Goal: Task Accomplishment & Management: Use online tool/utility

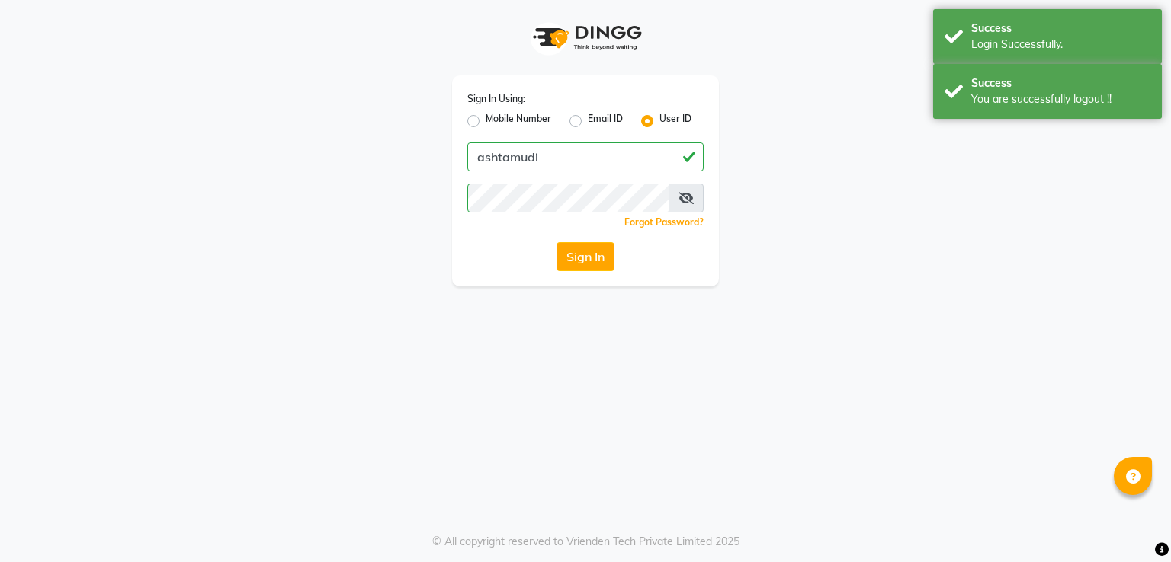
click at [1050, 90] on div "Success" at bounding box center [1060, 83] width 179 height 16
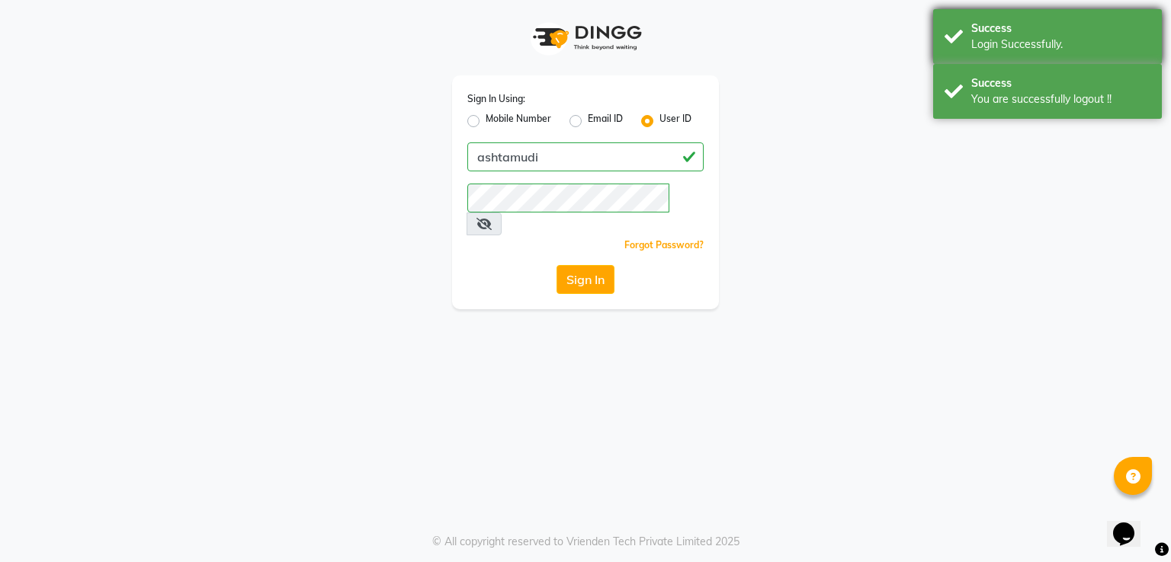
click at [1036, 47] on div "Login Successfully." at bounding box center [1060, 45] width 179 height 16
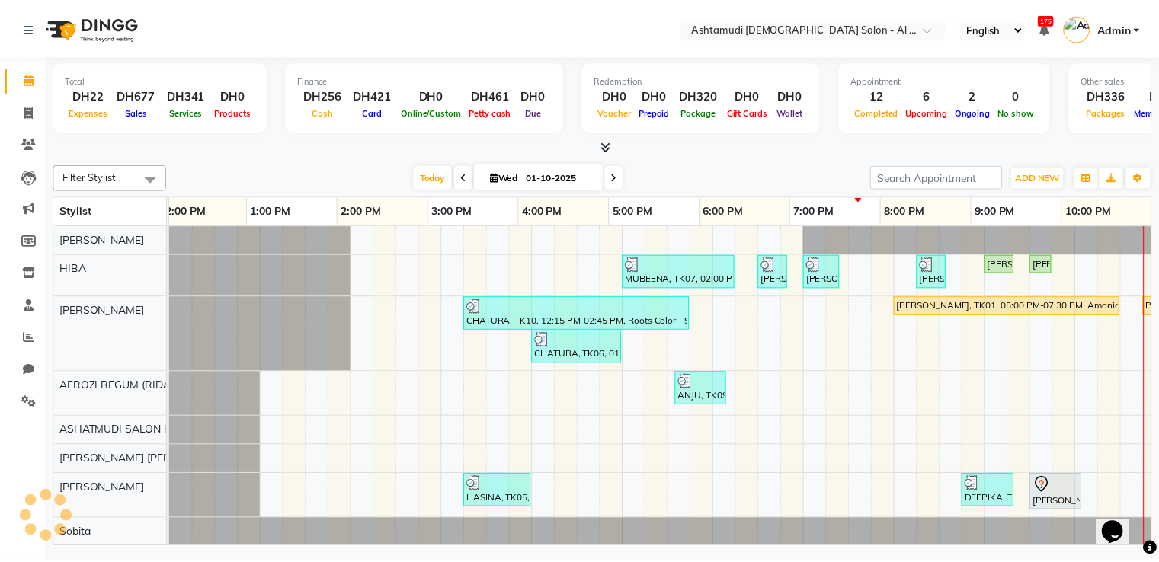
scroll to position [0, 288]
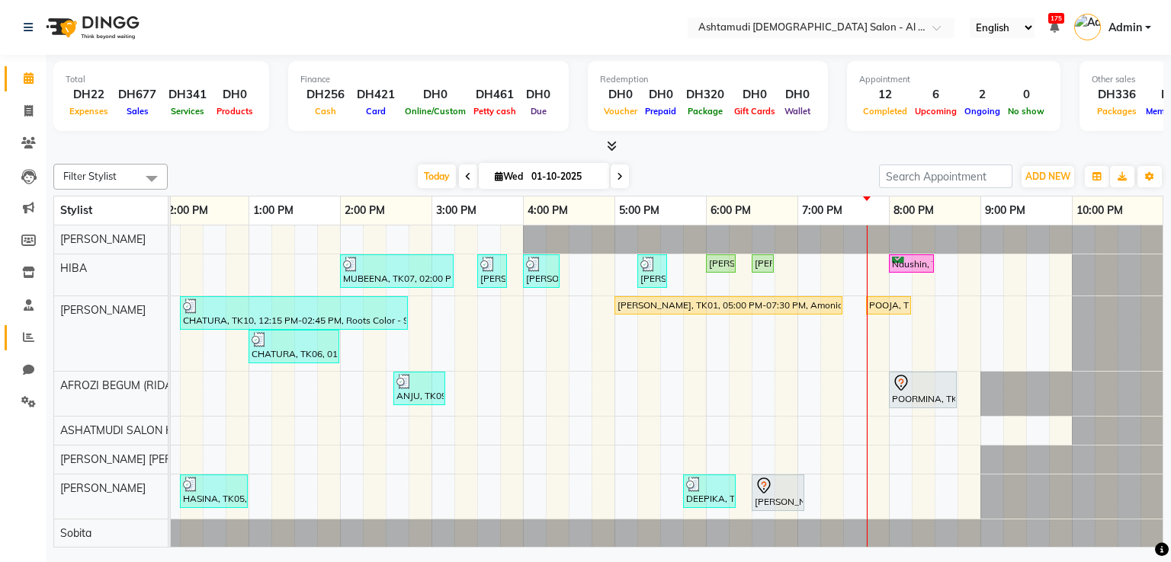
click at [27, 348] on link "Reports" at bounding box center [23, 337] width 37 height 25
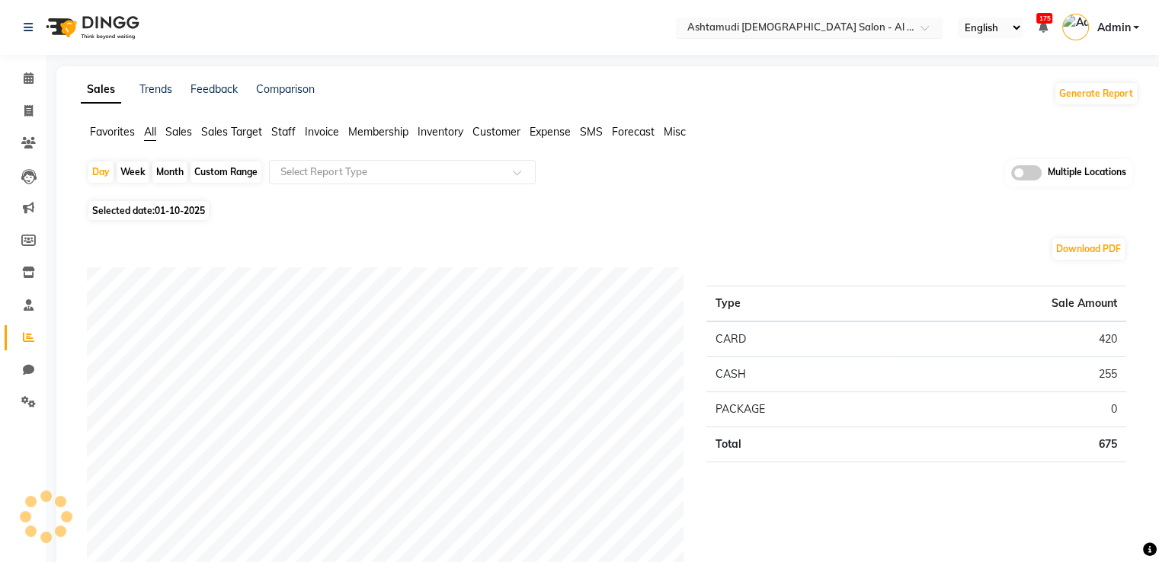
click at [884, 31] on input "text" at bounding box center [794, 28] width 221 height 15
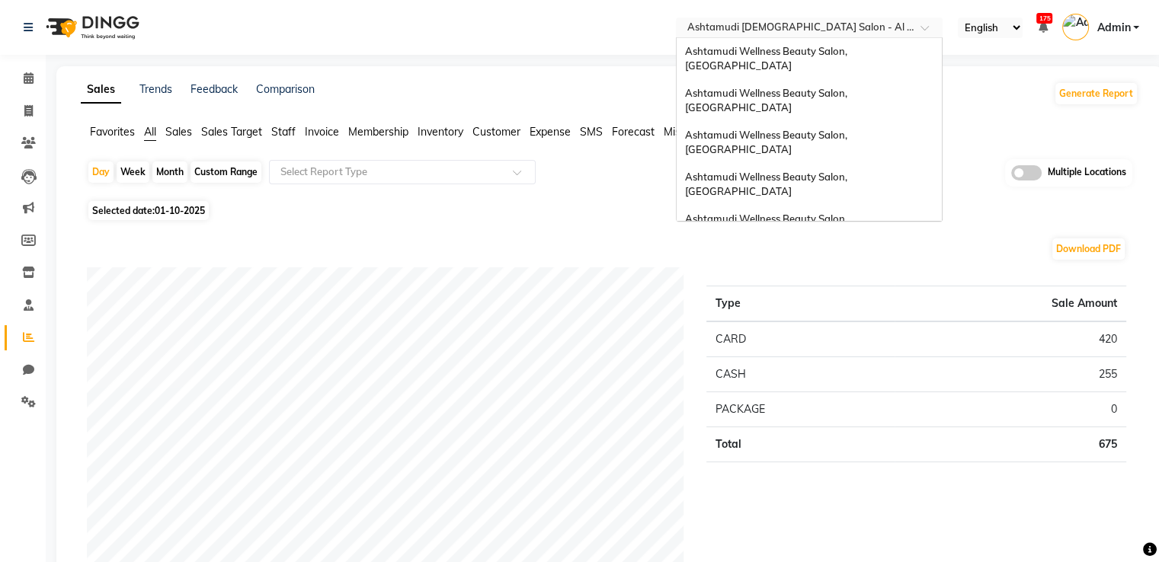
scroll to position [457, 0]
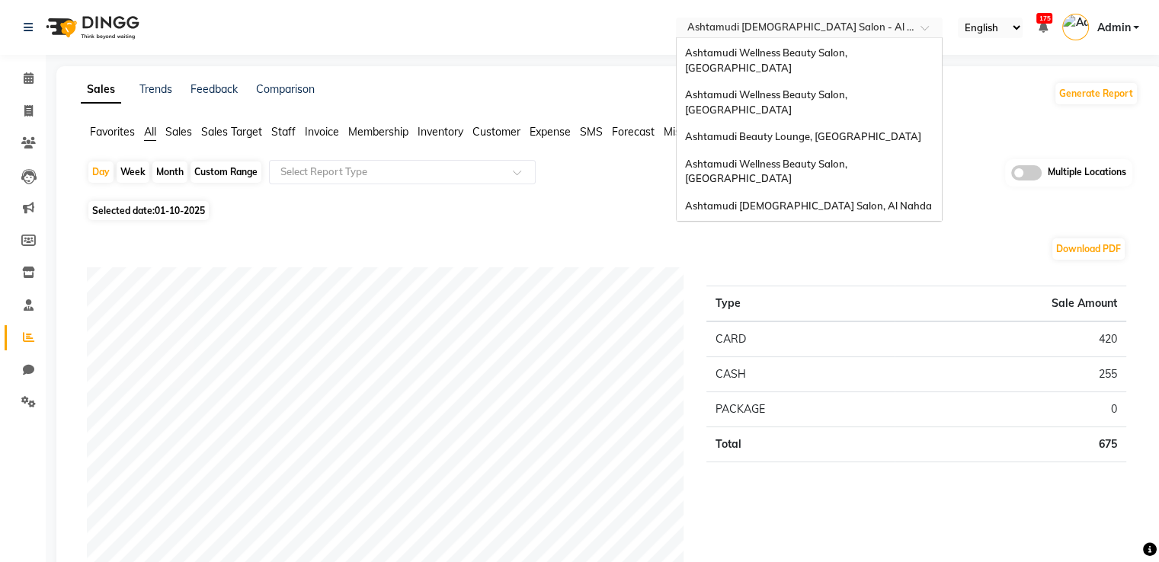
click at [853, 303] on div "Ashtamudi Ladies Salon, Sharaf Dg" at bounding box center [809, 324] width 265 height 42
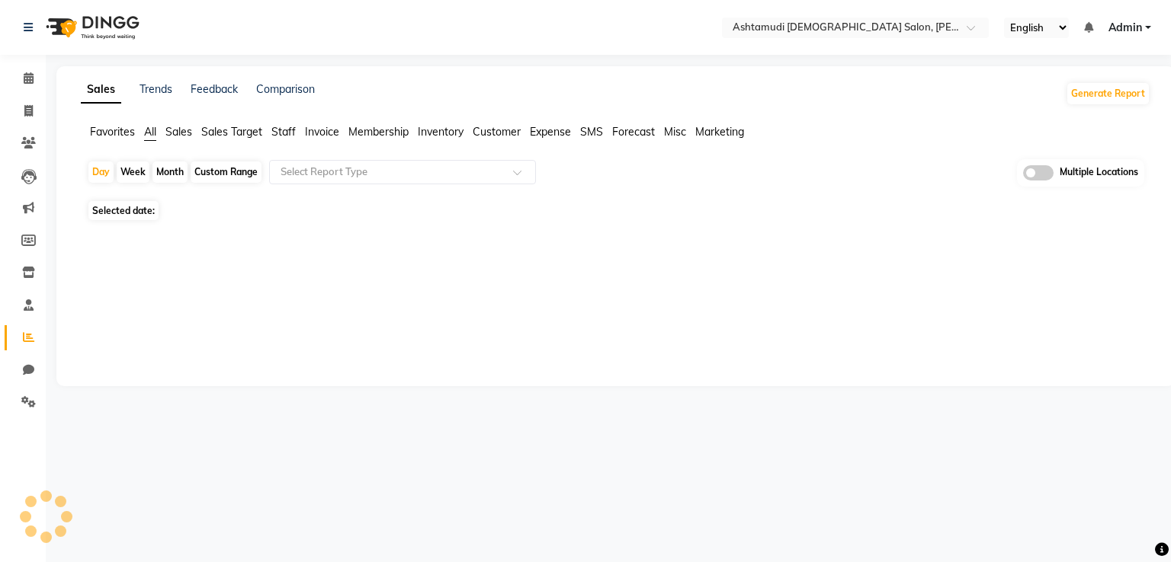
select select "en"
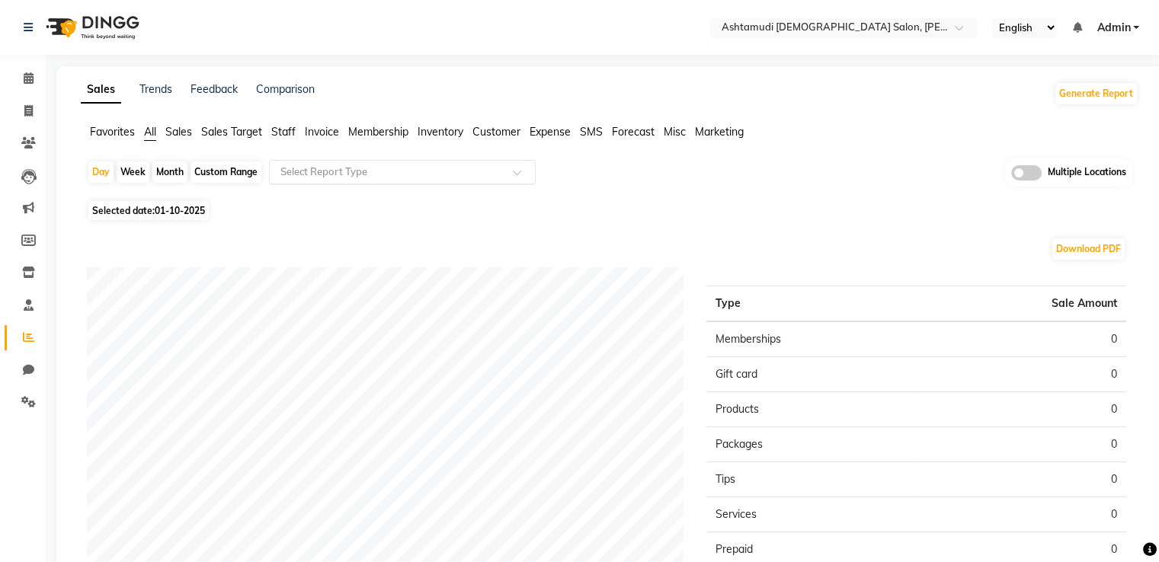
click at [482, 162] on div "Select Report Type" at bounding box center [402, 172] width 267 height 24
click at [730, 237] on div "Download PDF" at bounding box center [607, 249] width 1040 height 24
click at [36, 406] on span at bounding box center [28, 403] width 27 height 18
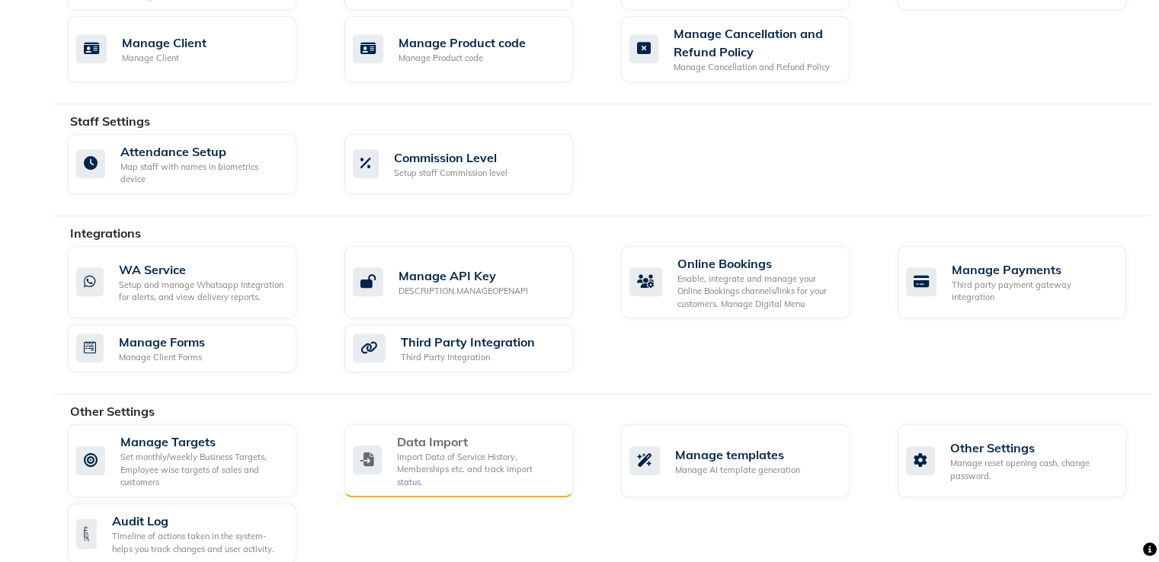
scroll to position [758, 0]
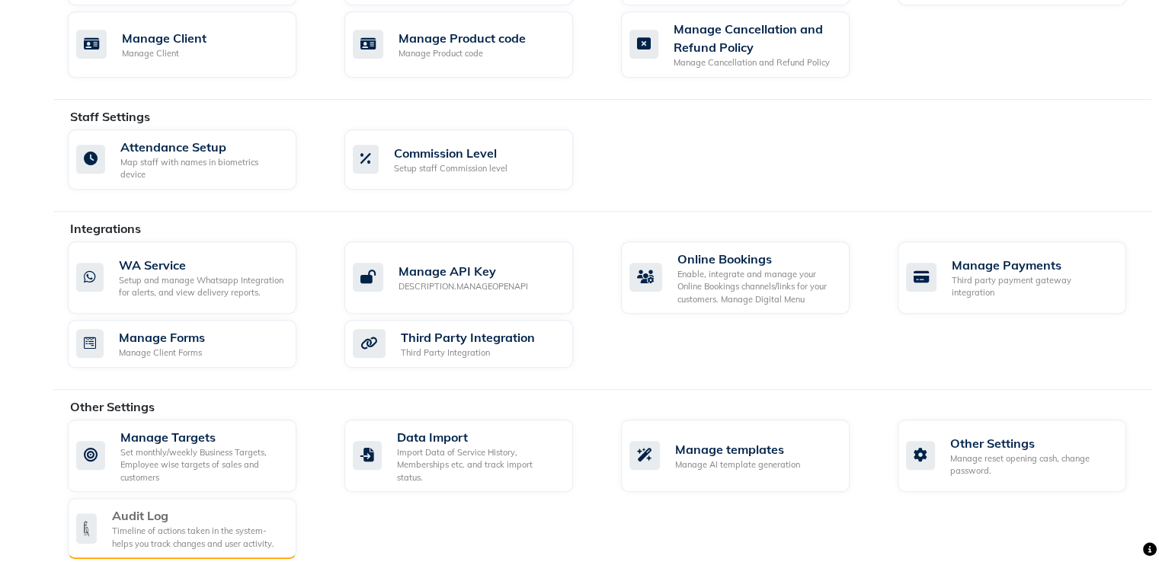
click at [229, 525] on div "Timeline of actions taken in the system- helps you track changes and user activ…" at bounding box center [198, 537] width 172 height 25
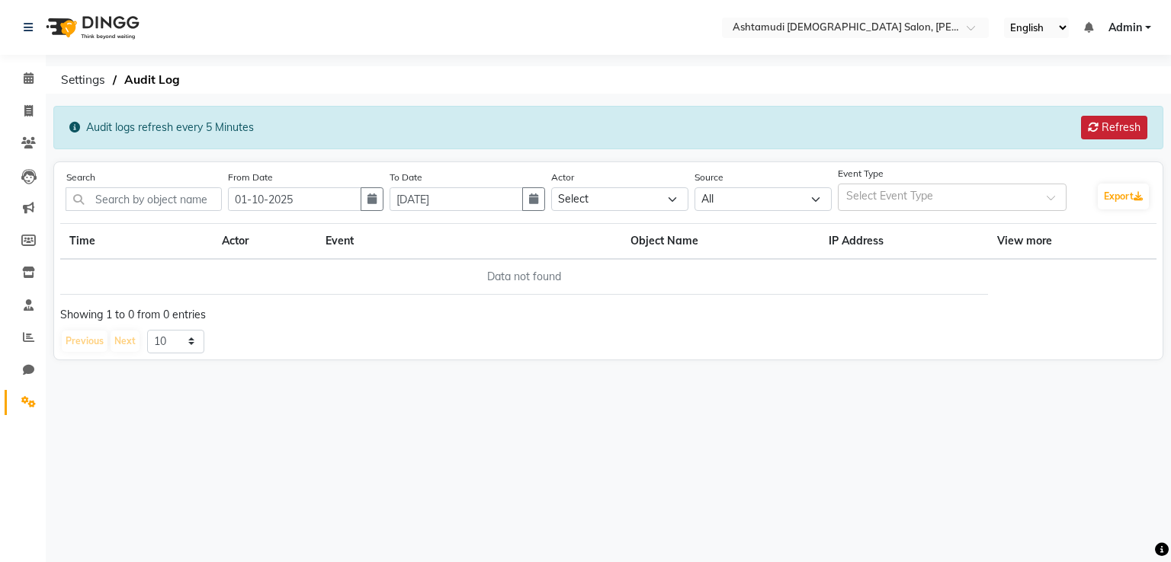
click at [1134, 125] on button "Refresh" at bounding box center [1114, 128] width 66 height 24
click at [968, 36] on span at bounding box center [975, 31] width 19 height 15
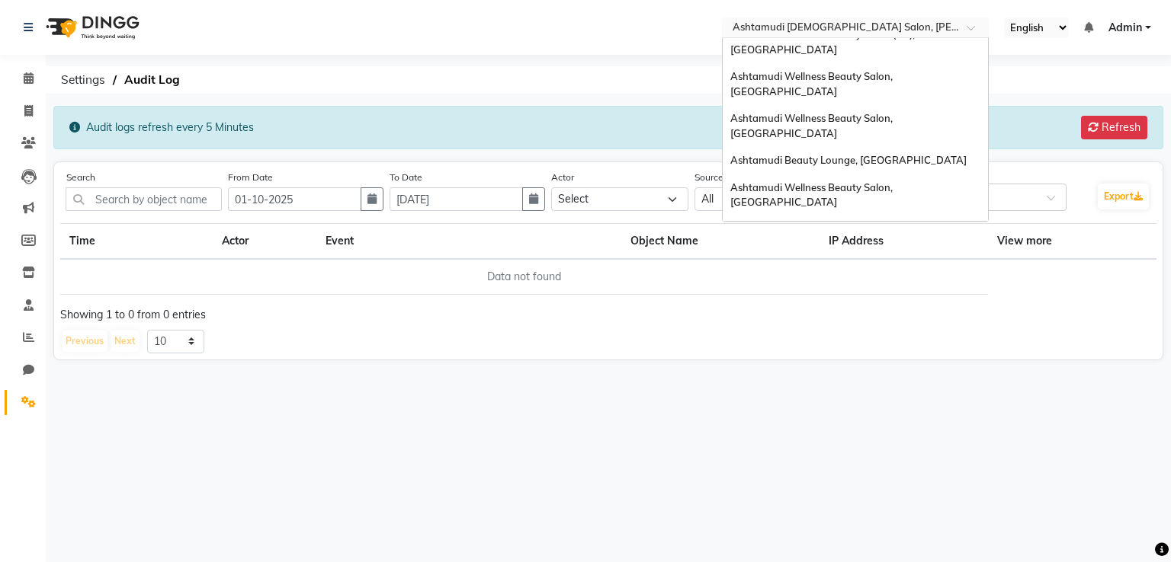
scroll to position [457, 0]
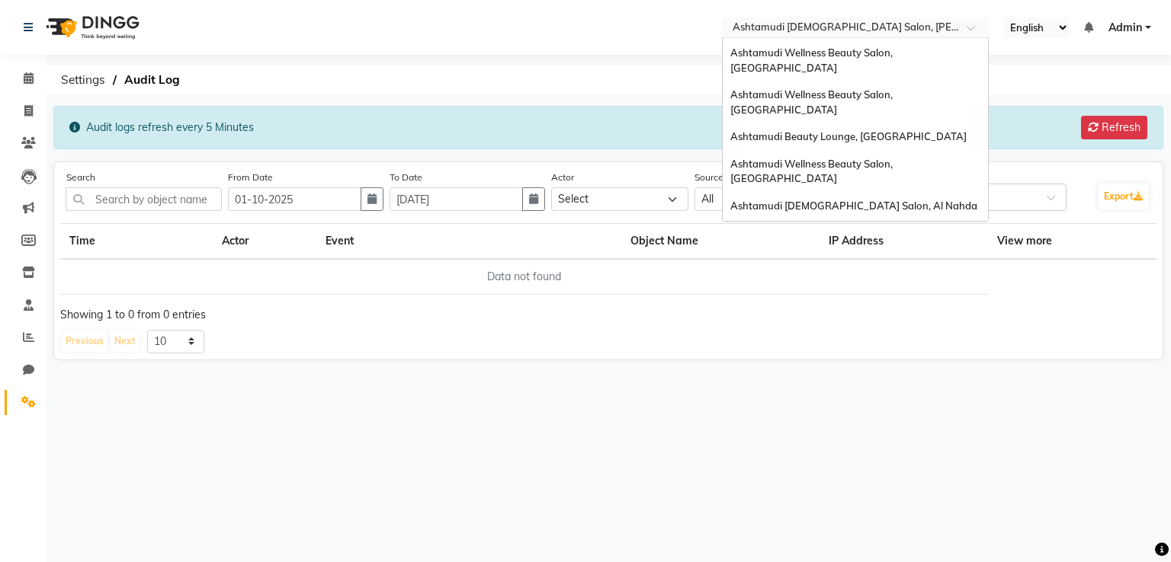
click at [899, 352] on span "Ashtamudi [DEMOGRAPHIC_DATA] Salon, Al Qusais 1" at bounding box center [854, 365] width 248 height 27
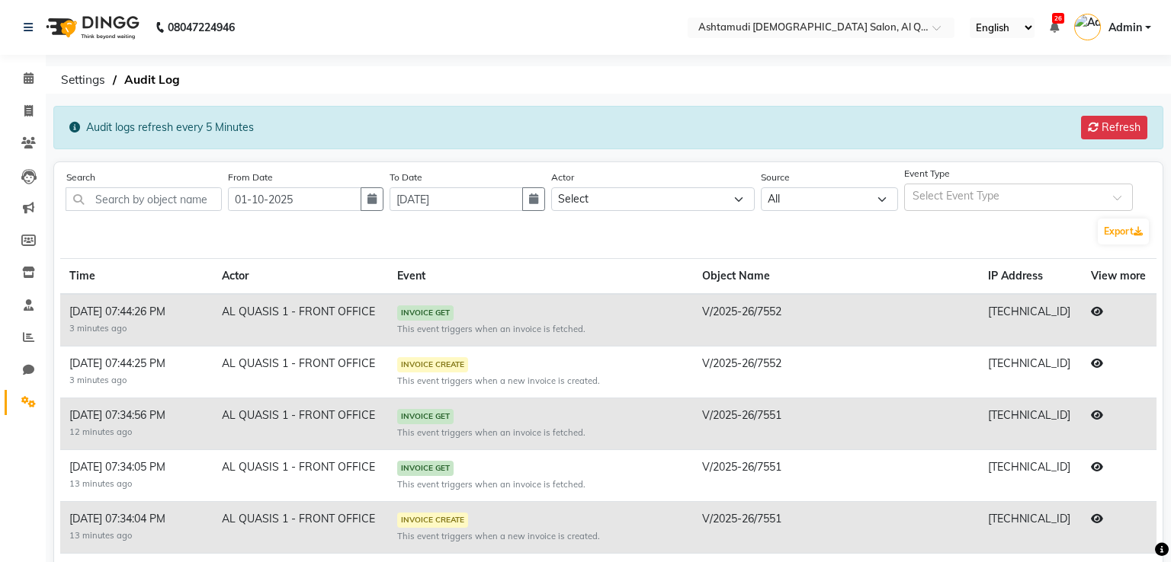
select select "en"
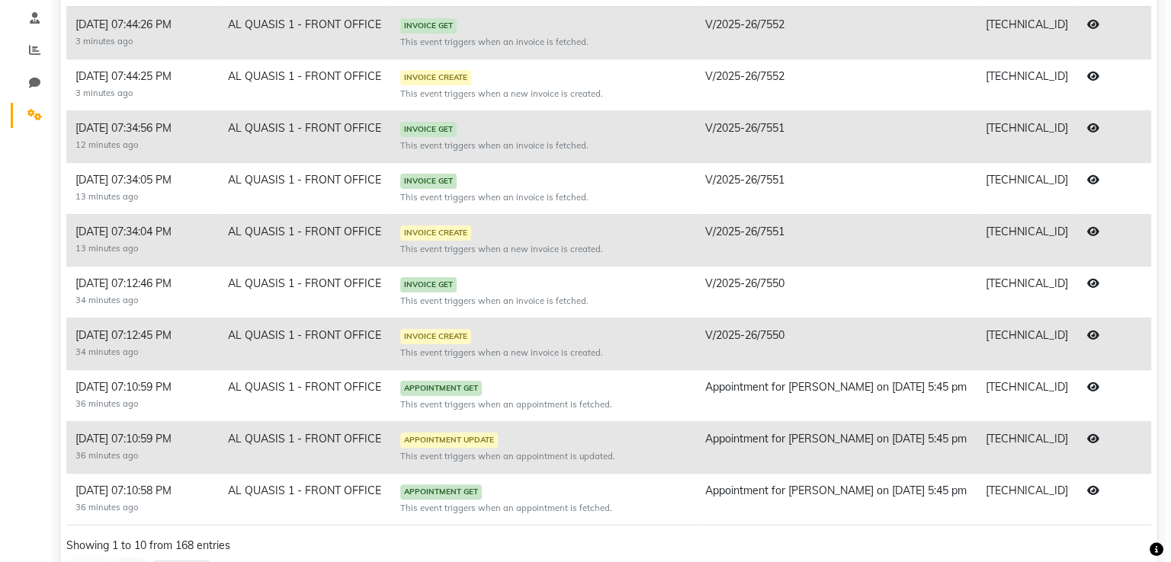
scroll to position [305, 0]
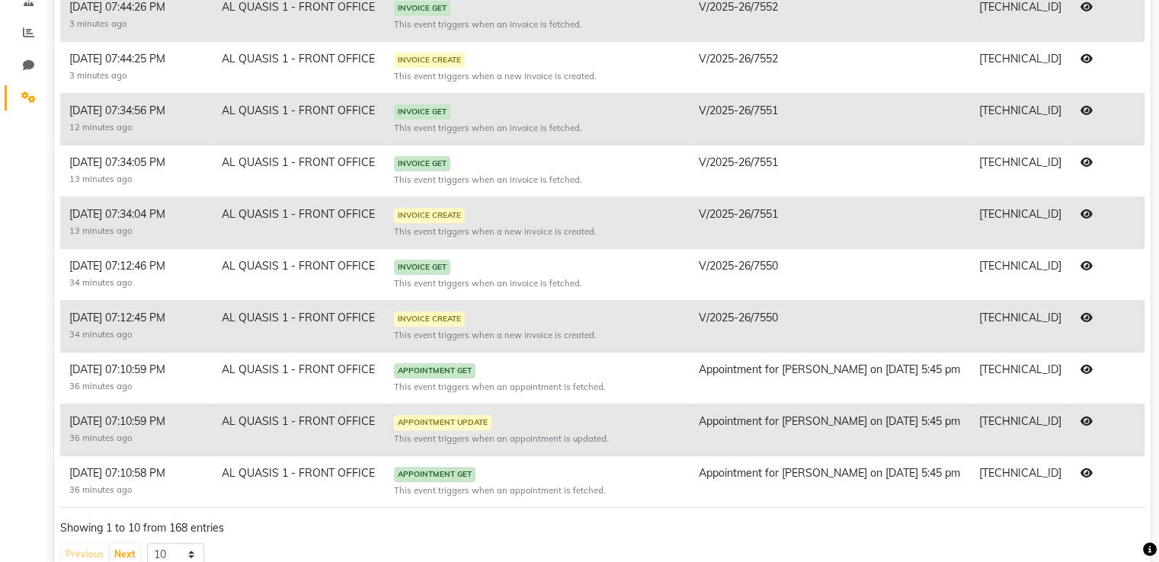
click at [1082, 370] on icon at bounding box center [1087, 369] width 12 height 11
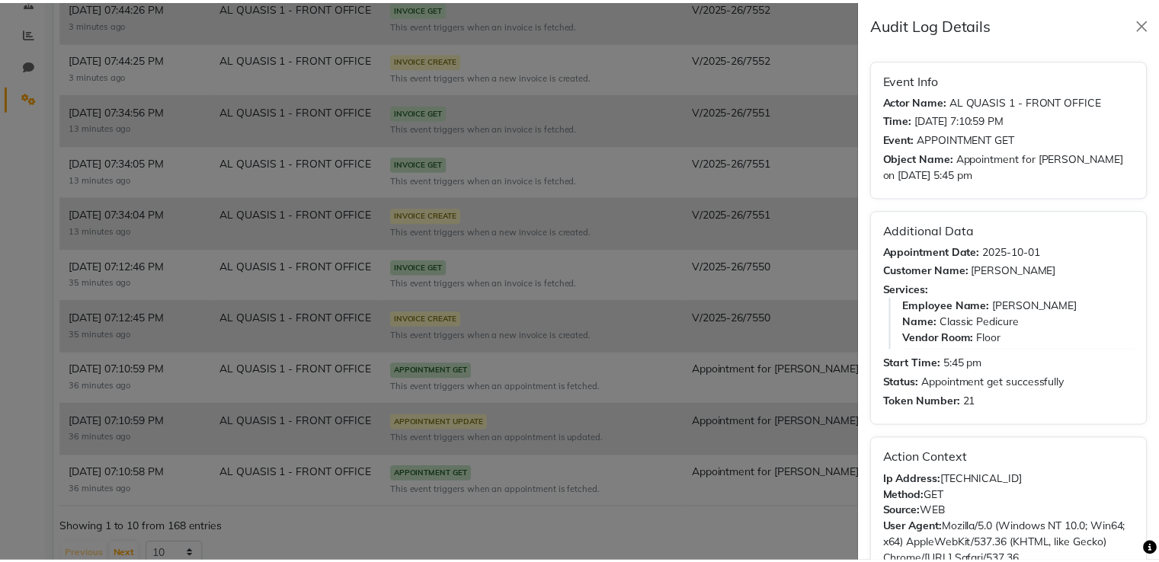
scroll to position [0, 0]
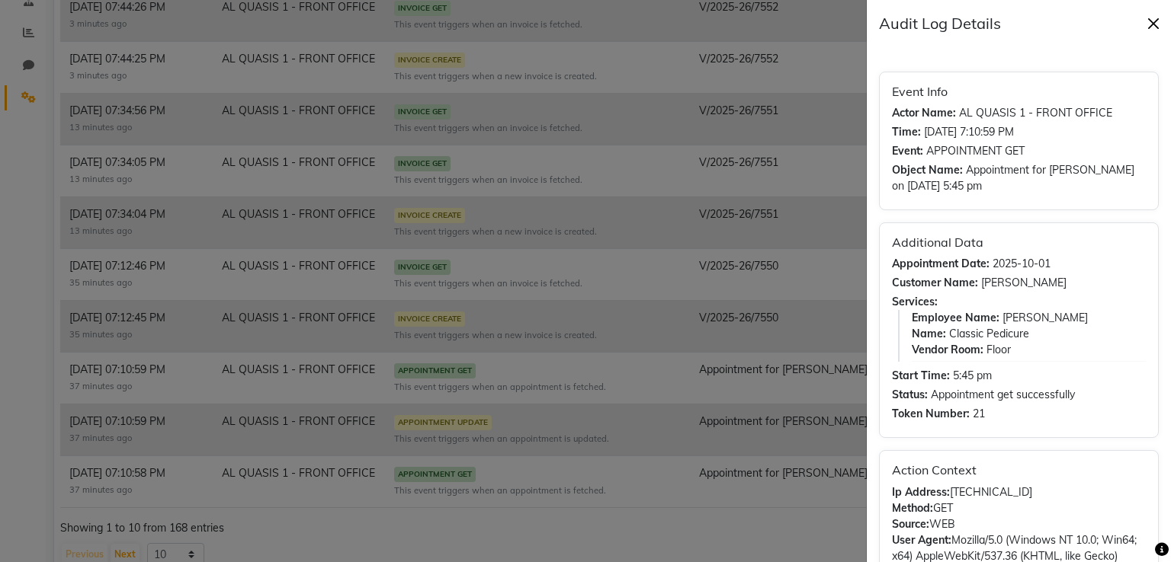
click at [1147, 21] on button "Close" at bounding box center [1153, 23] width 23 height 23
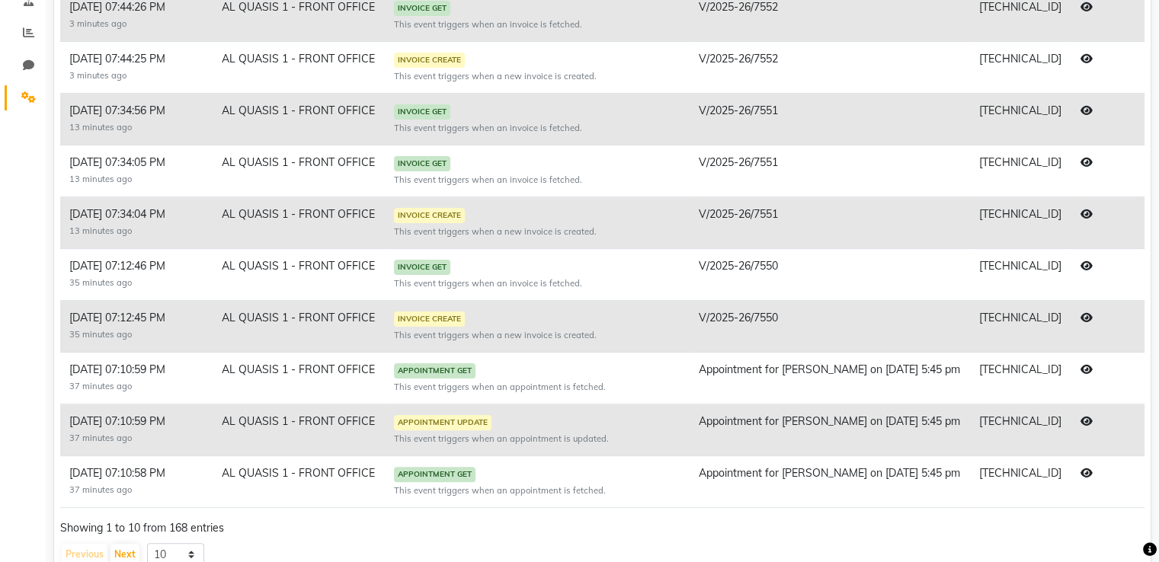
click at [1084, 420] on icon at bounding box center [1087, 421] width 12 height 11
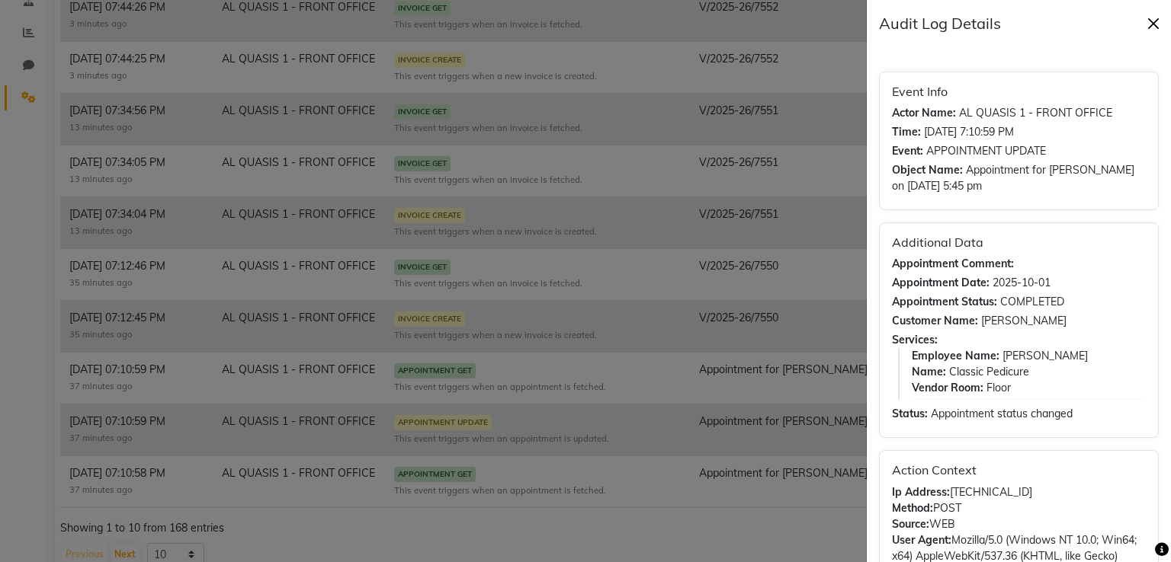
click at [1149, 24] on button "Close" at bounding box center [1153, 23] width 23 height 23
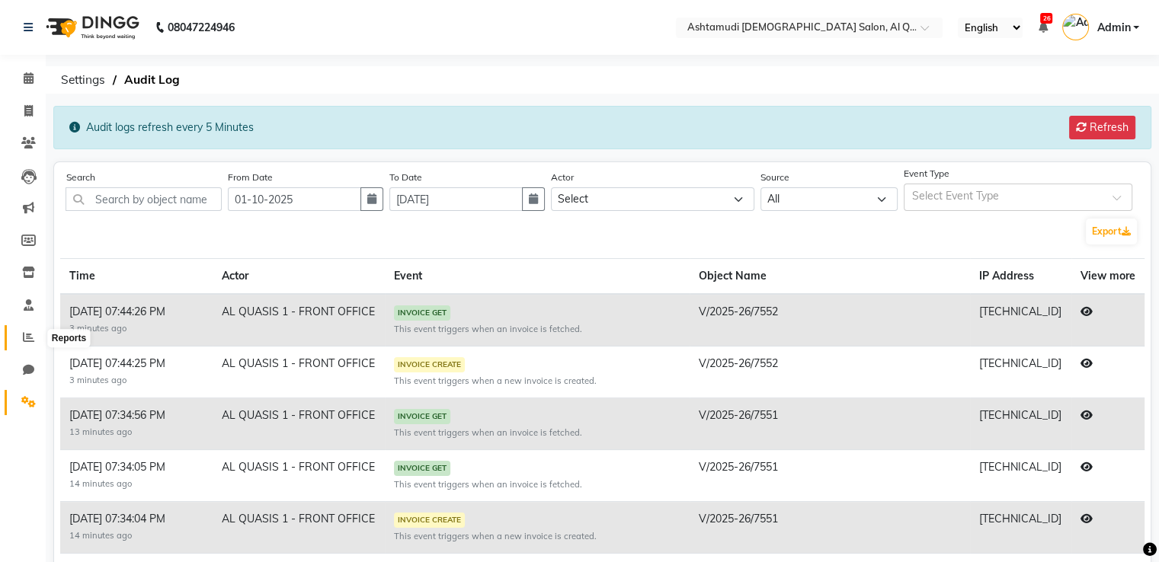
click at [29, 333] on icon at bounding box center [28, 337] width 11 height 11
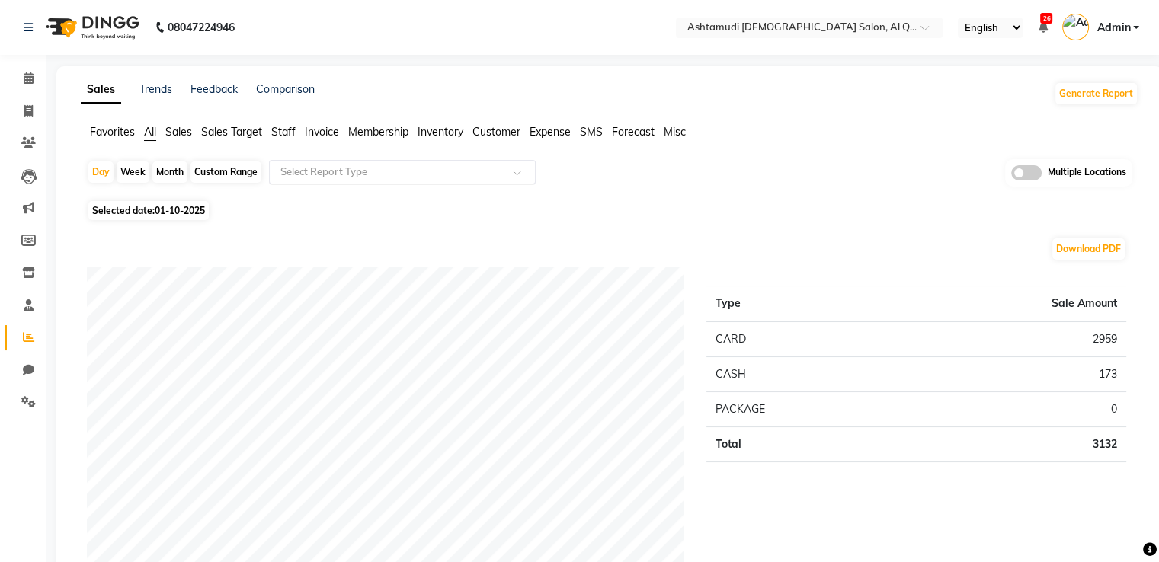
click at [380, 169] on input "text" at bounding box center [386, 172] width 219 height 15
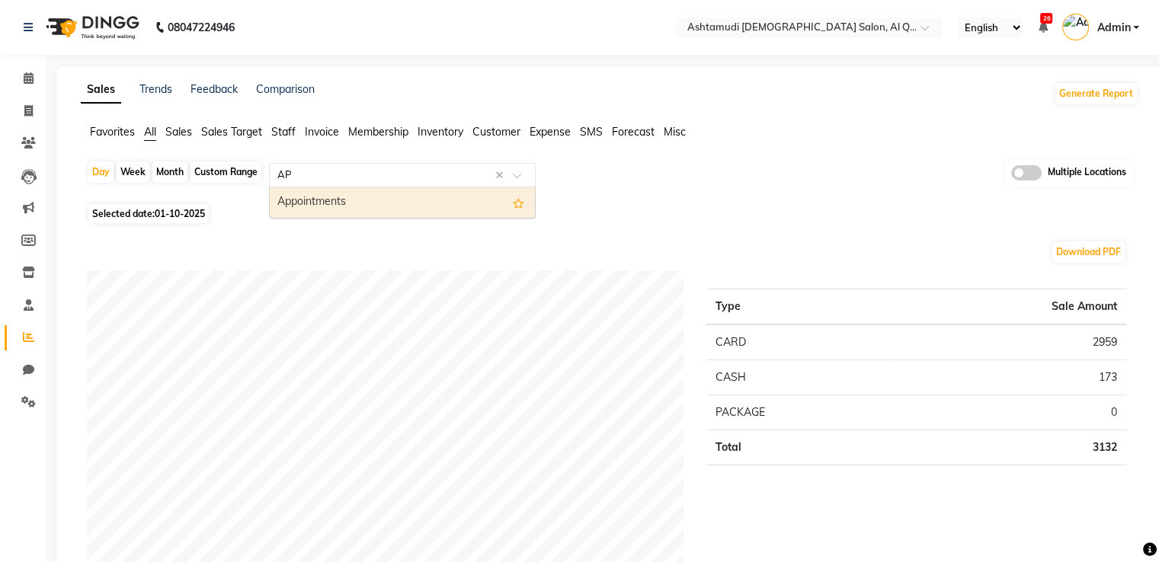
type input "APP"
click at [357, 201] on div "Appointments" at bounding box center [402, 202] width 265 height 30
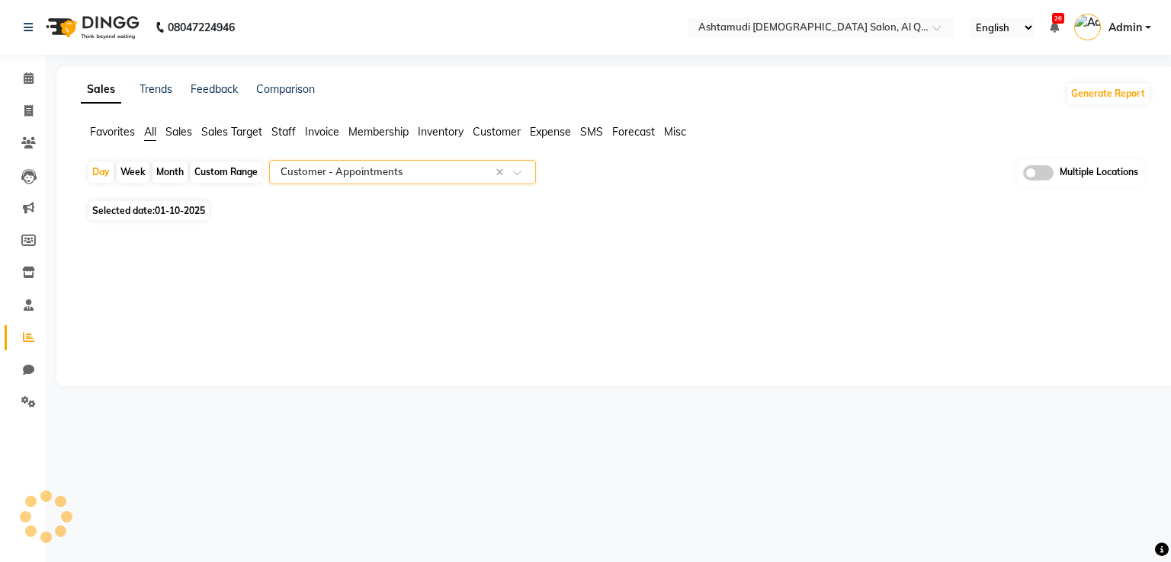
select select "full_report"
select select "csv"
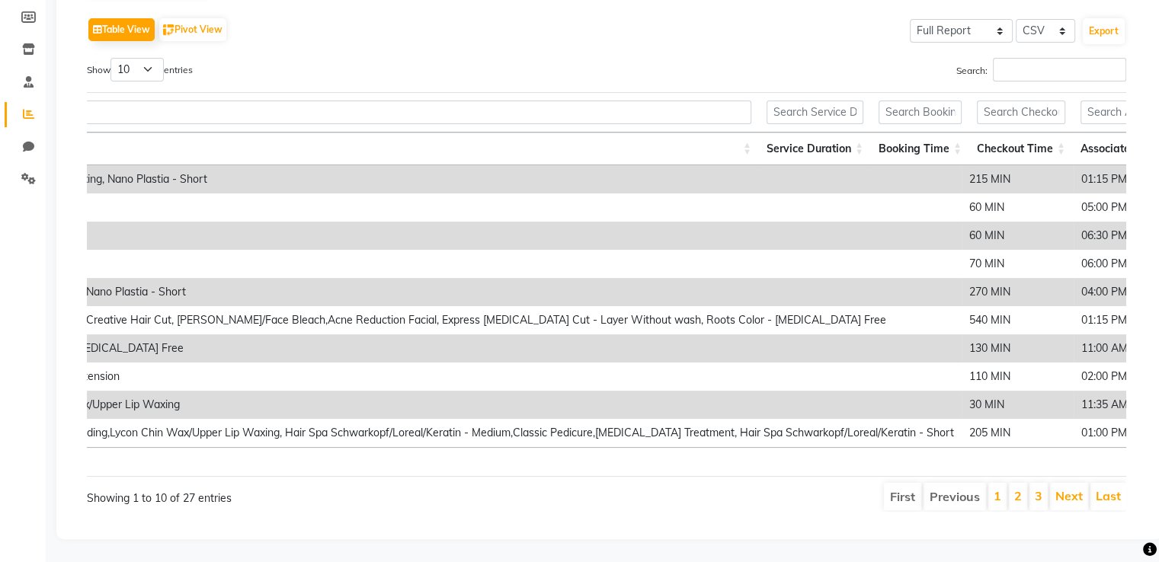
scroll to position [0, 1177]
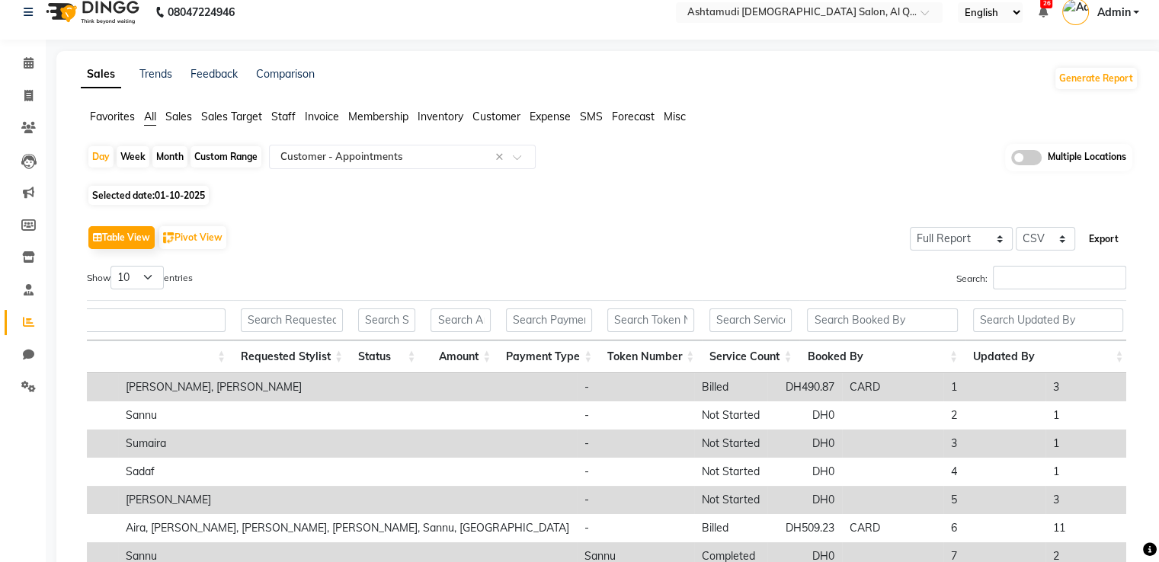
click at [1099, 235] on button "Export" at bounding box center [1104, 239] width 42 height 26
click at [393, 162] on input "text" at bounding box center [386, 156] width 219 height 15
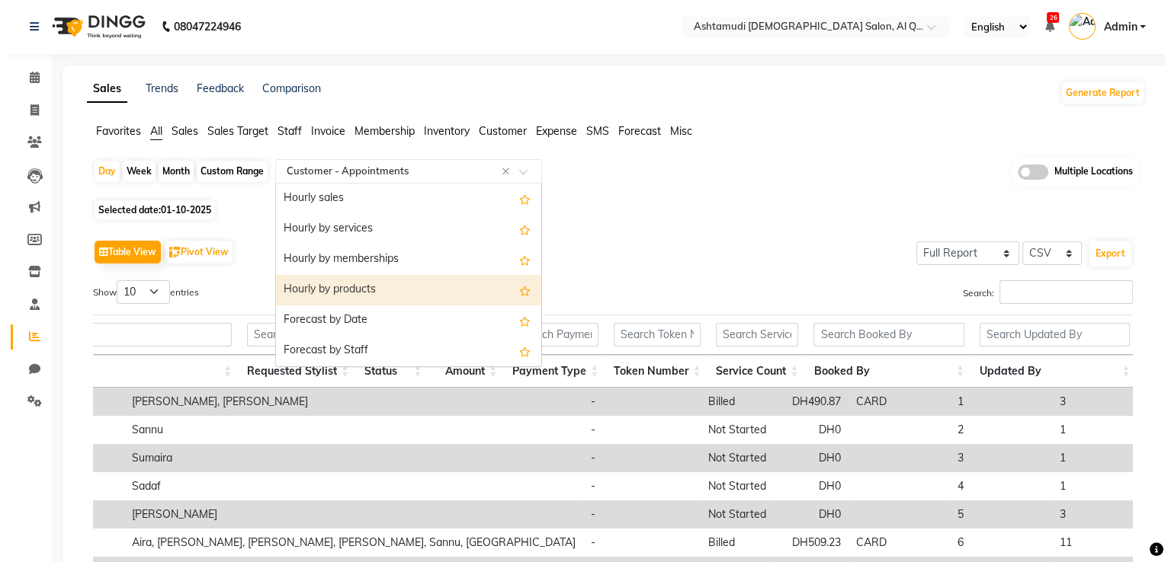
scroll to position [0, 0]
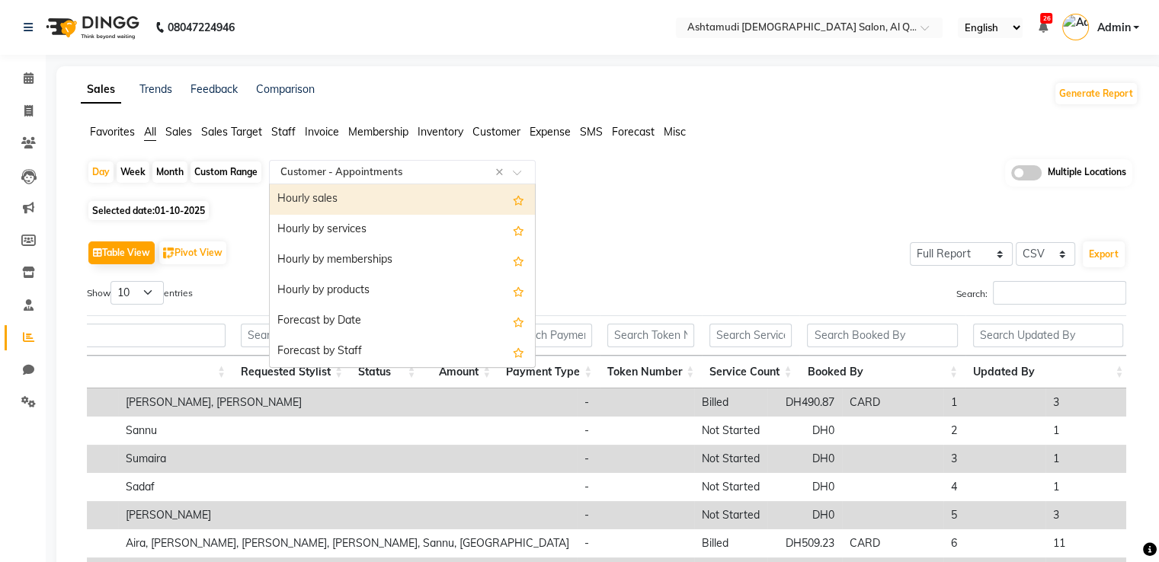
click at [335, 132] on span "Invoice" at bounding box center [322, 132] width 34 height 14
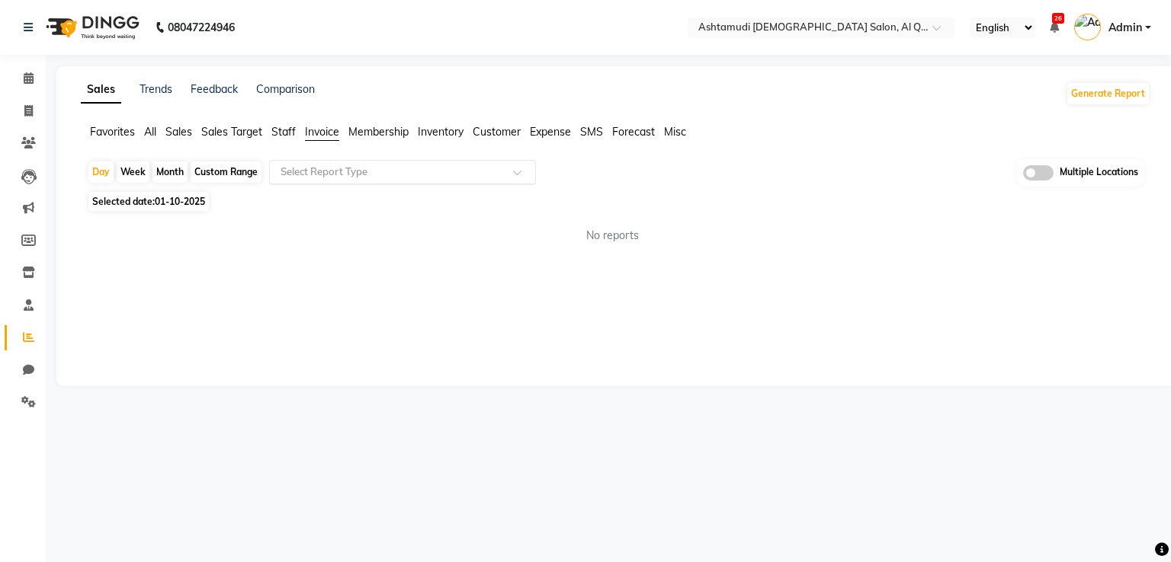
click at [357, 173] on input "text" at bounding box center [386, 172] width 219 height 15
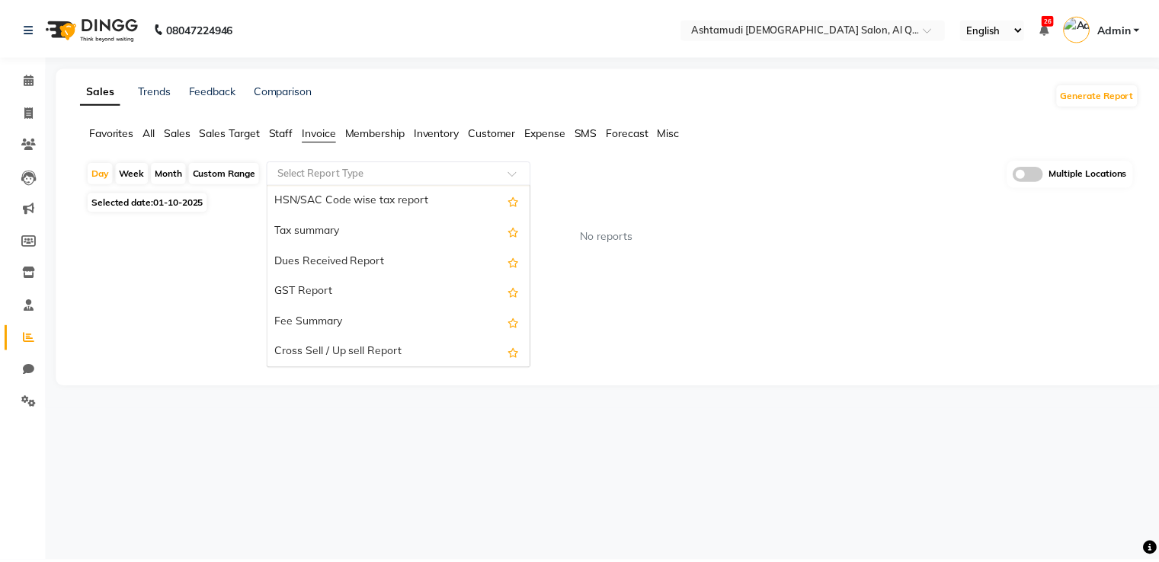
scroll to position [274, 0]
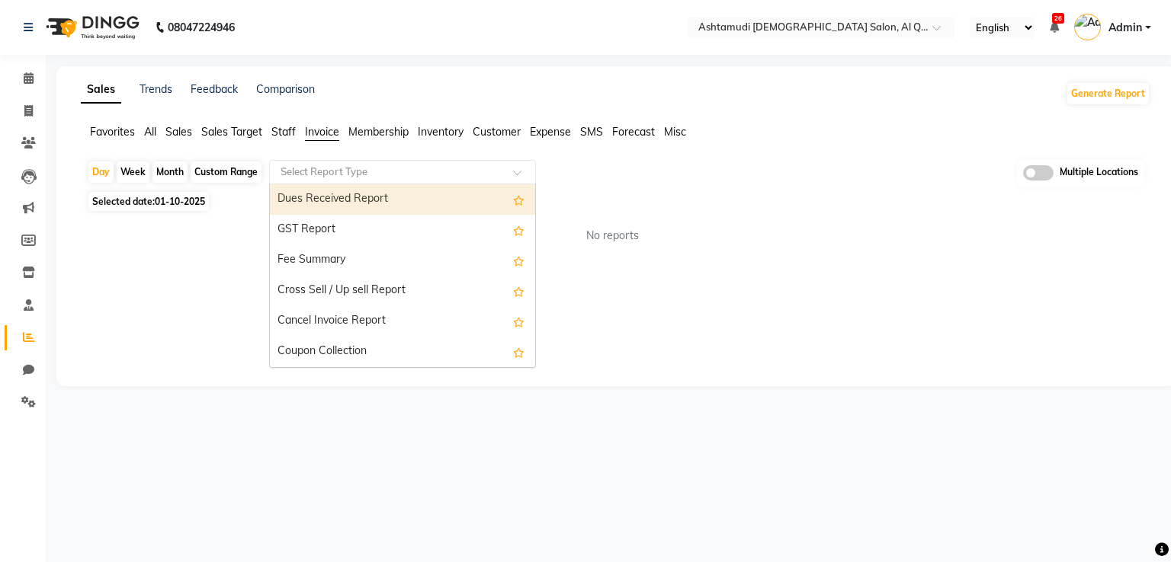
click at [288, 135] on span "Staff" at bounding box center [283, 132] width 24 height 14
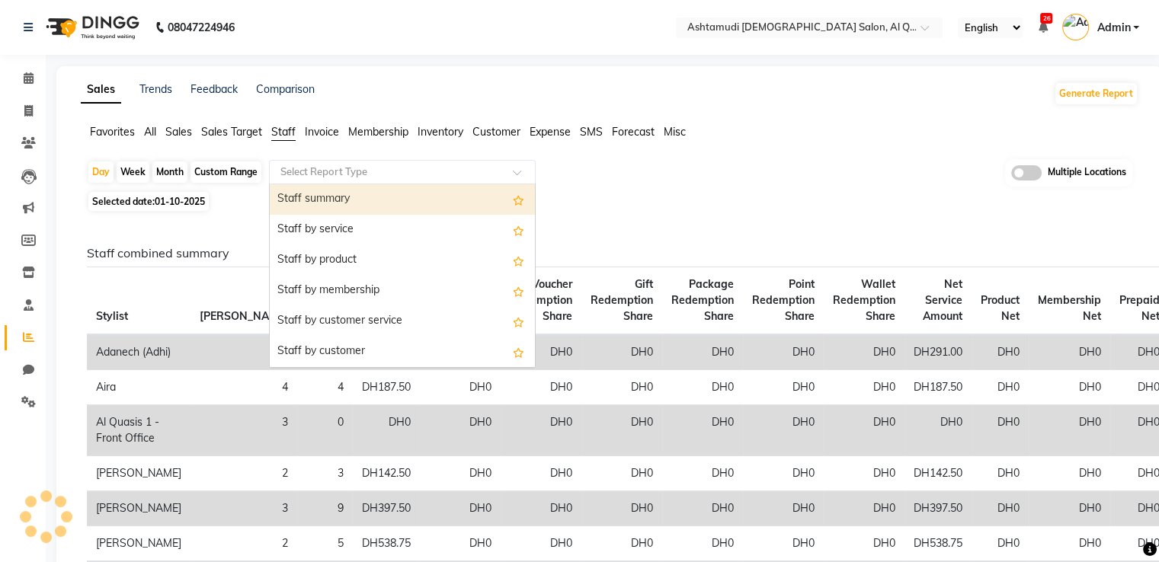
click at [322, 160] on div "Select Report Type" at bounding box center [402, 172] width 267 height 24
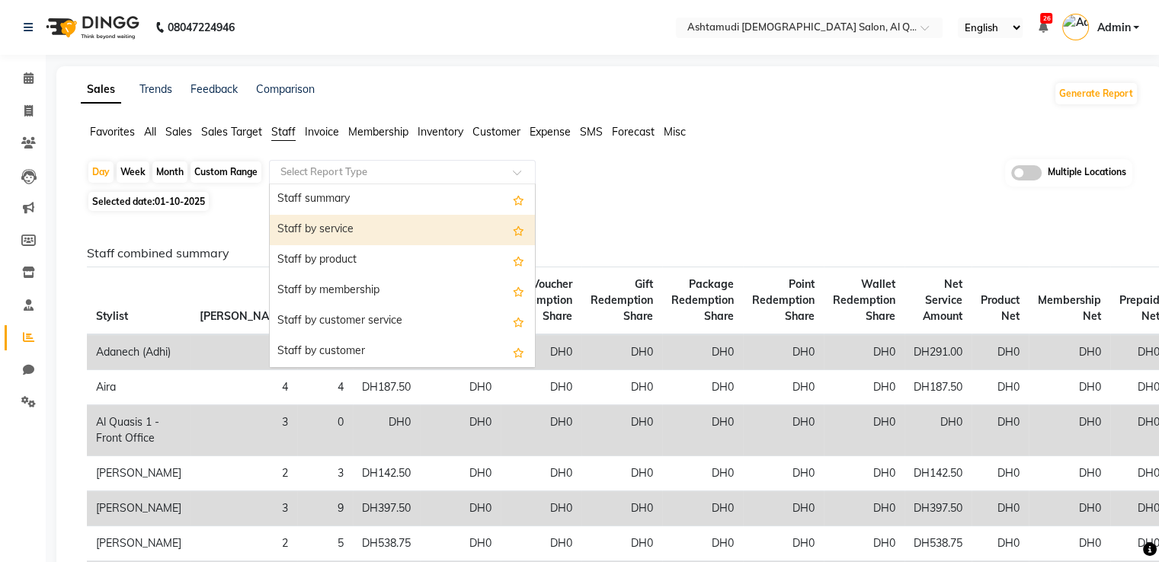
click at [347, 229] on div "Staff by service" at bounding box center [402, 230] width 265 height 30
select select "full_report"
select select "csv"
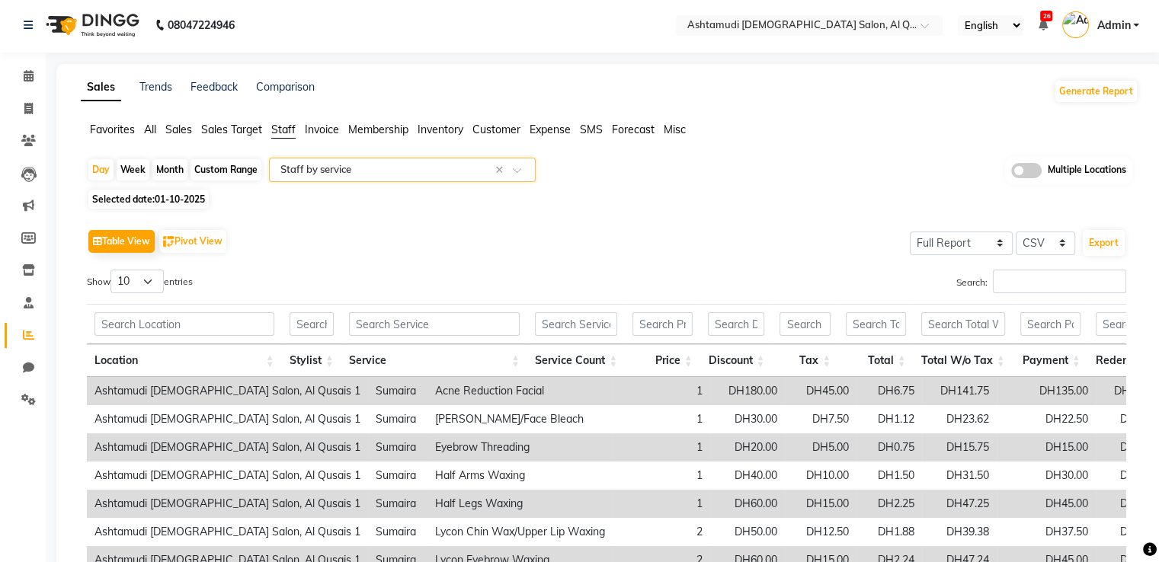
scroll to position [0, 0]
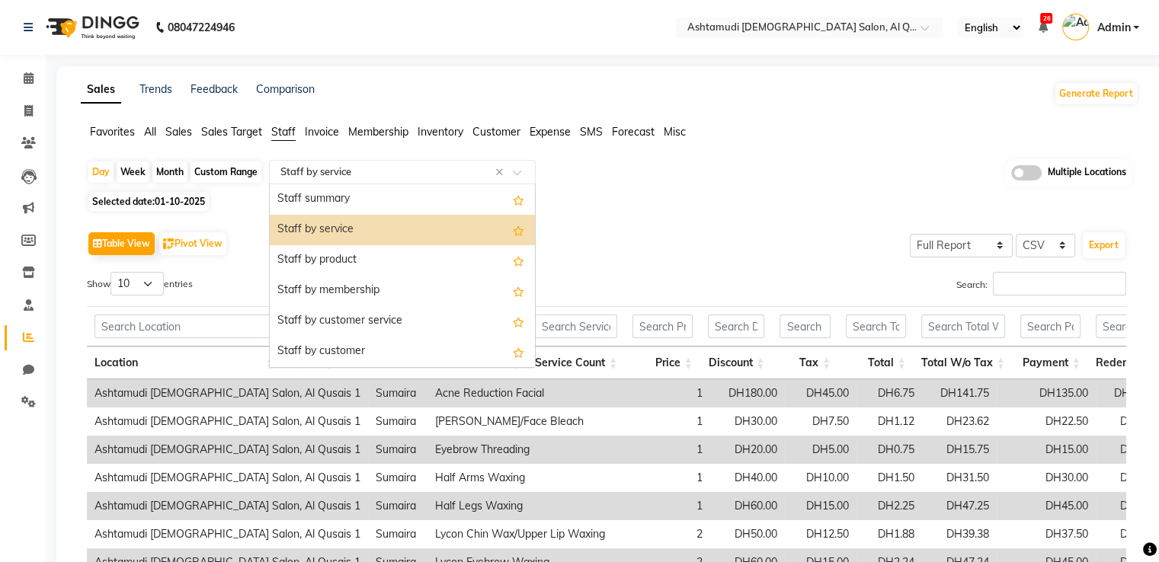
click at [414, 171] on input "text" at bounding box center [386, 172] width 219 height 15
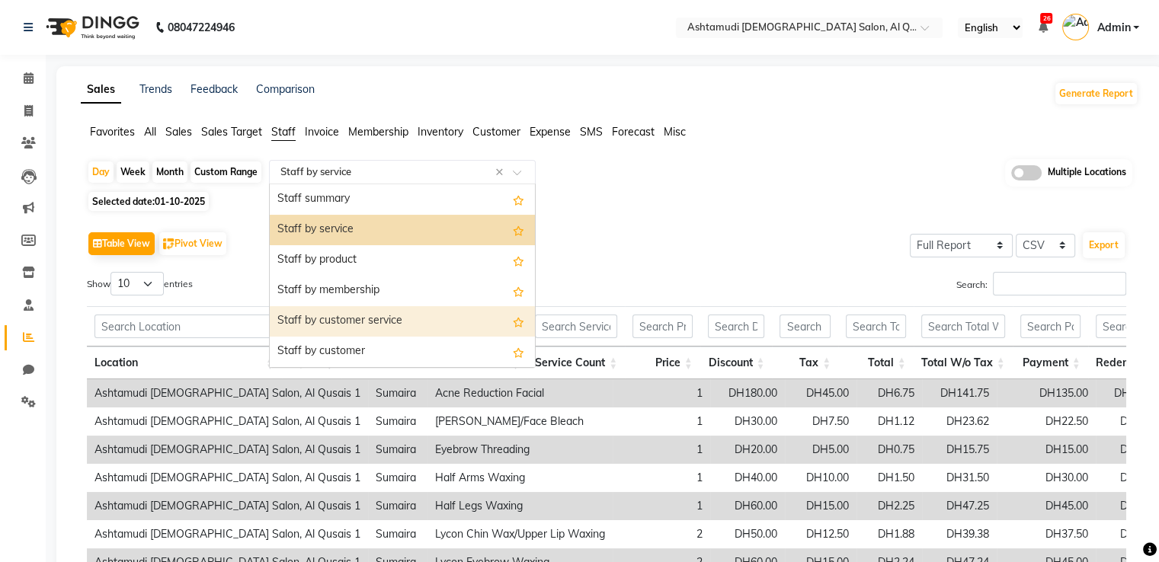
click at [382, 320] on div "Staff by customer service" at bounding box center [402, 321] width 265 height 30
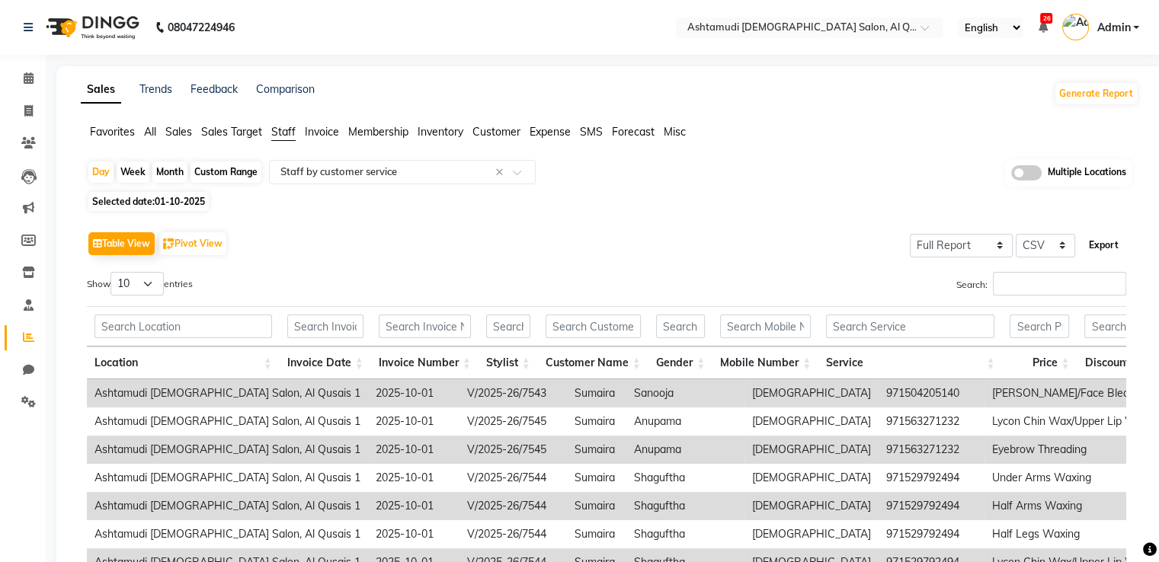
click at [1113, 245] on button "Export" at bounding box center [1104, 245] width 42 height 26
